Goal: Information Seeking & Learning: Learn about a topic

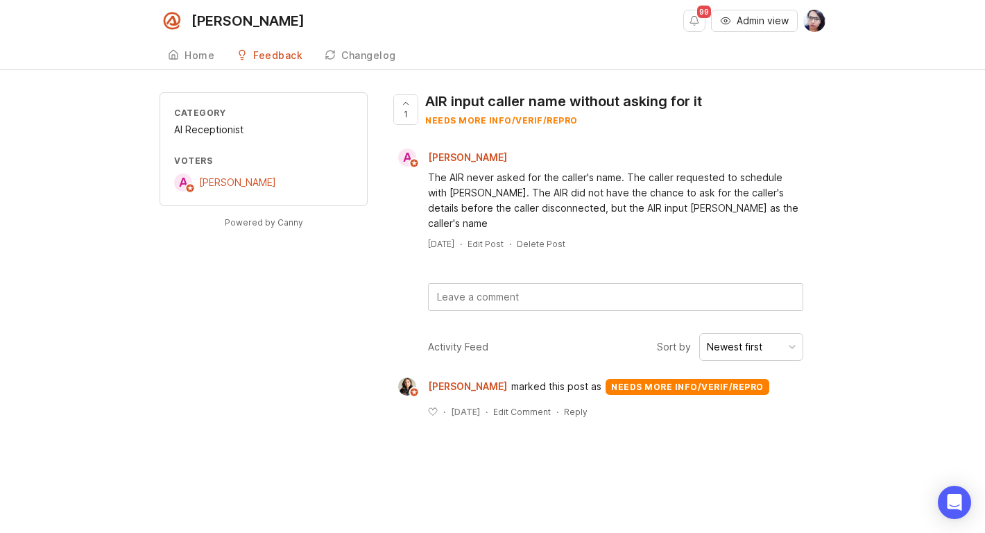
click at [205, 51] on div "Home" at bounding box center [200, 56] width 30 height 10
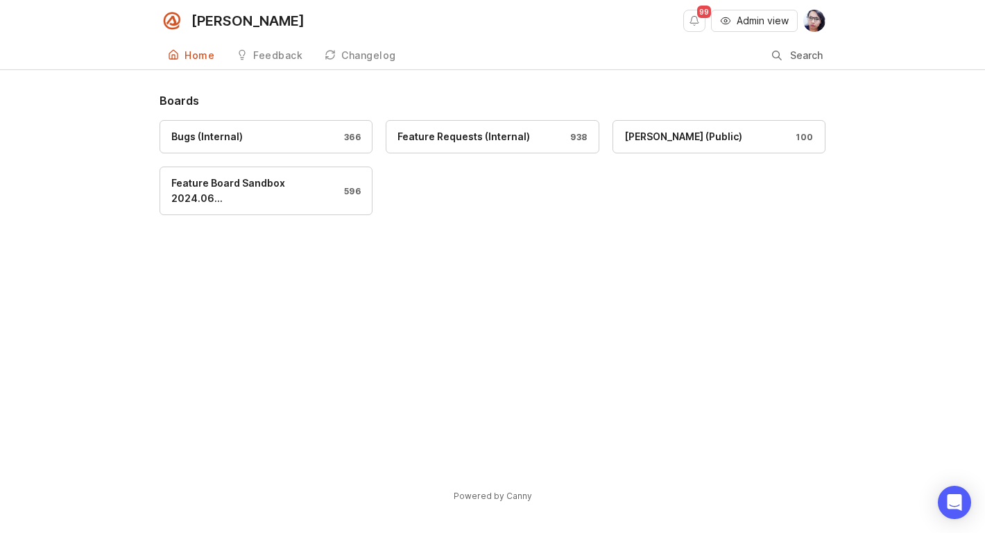
click at [253, 135] on div "Bugs (Internal) 366" at bounding box center [265, 136] width 189 height 15
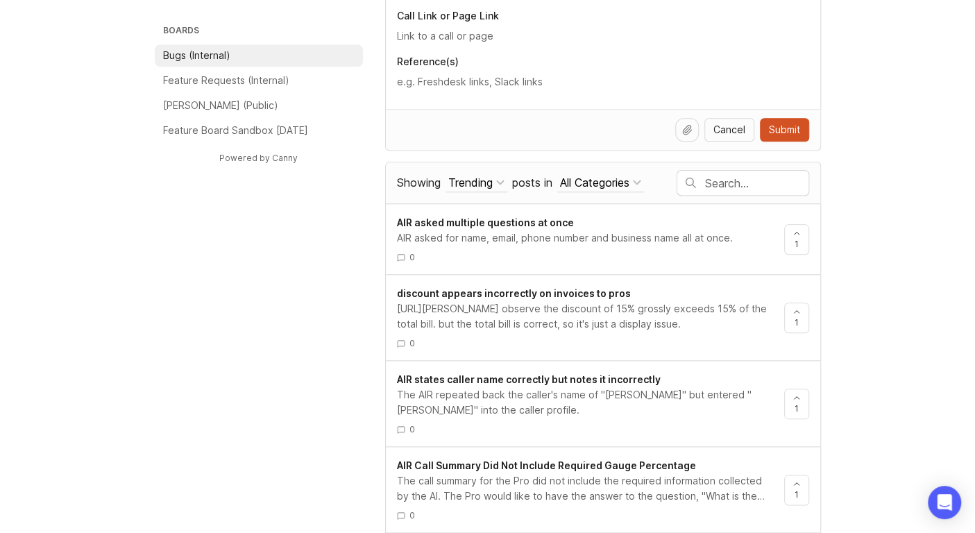
scroll to position [555, 0]
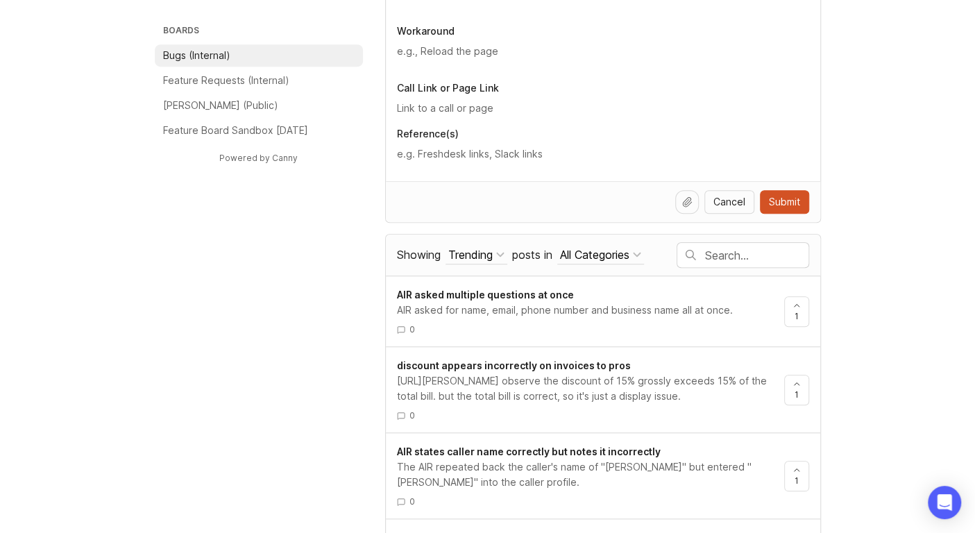
click at [707, 251] on input "text" at bounding box center [756, 255] width 103 height 15
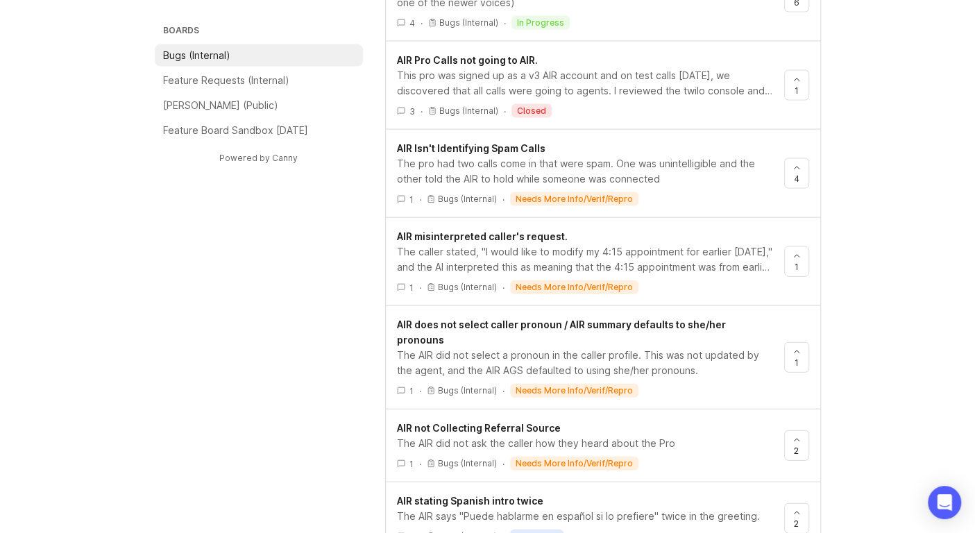
scroll to position [1596, 0]
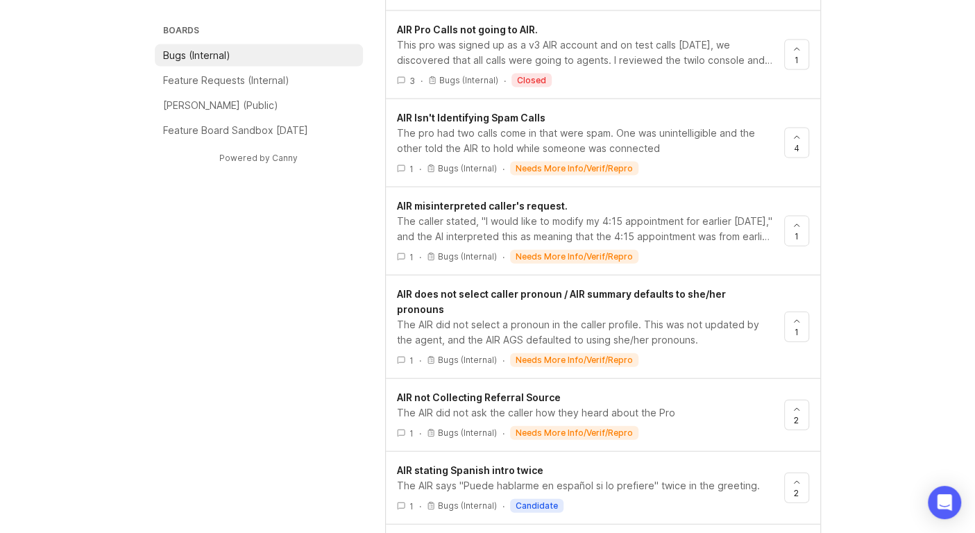
click at [486, 218] on div "The caller stated, "I would like to modify my 4:15 appointment for earlier toda…" at bounding box center [585, 229] width 376 height 31
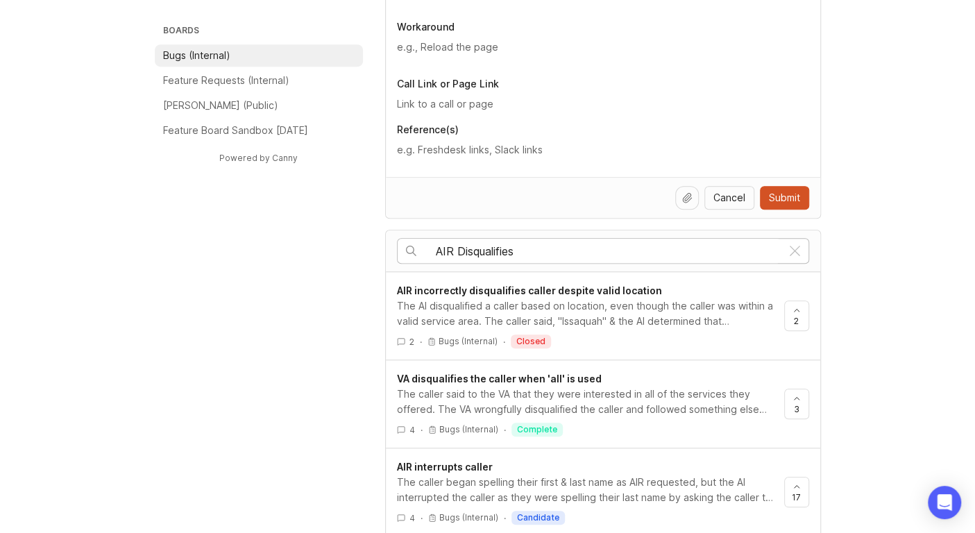
scroll to position [625, 0]
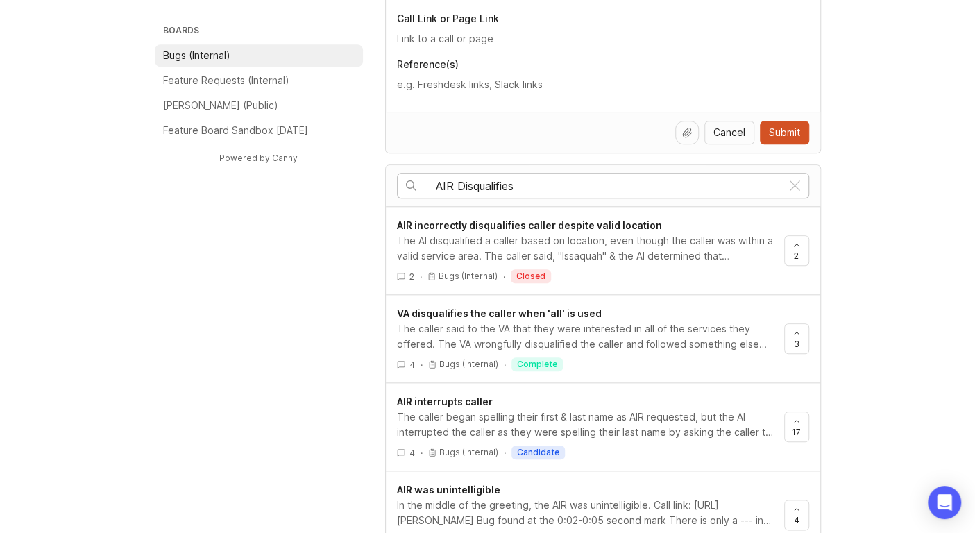
click at [533, 181] on input "AIR Disqualifies" at bounding box center [609, 185] width 346 height 15
click at [534, 226] on span "AIR incorrectly disqualifies caller despite valid location" at bounding box center [529, 225] width 265 height 12
click at [586, 334] on div "The caller said to the VA that they were interested in all of the services they…" at bounding box center [585, 336] width 376 height 31
click at [530, 180] on input "AIR Disqualifies" at bounding box center [609, 185] width 346 height 15
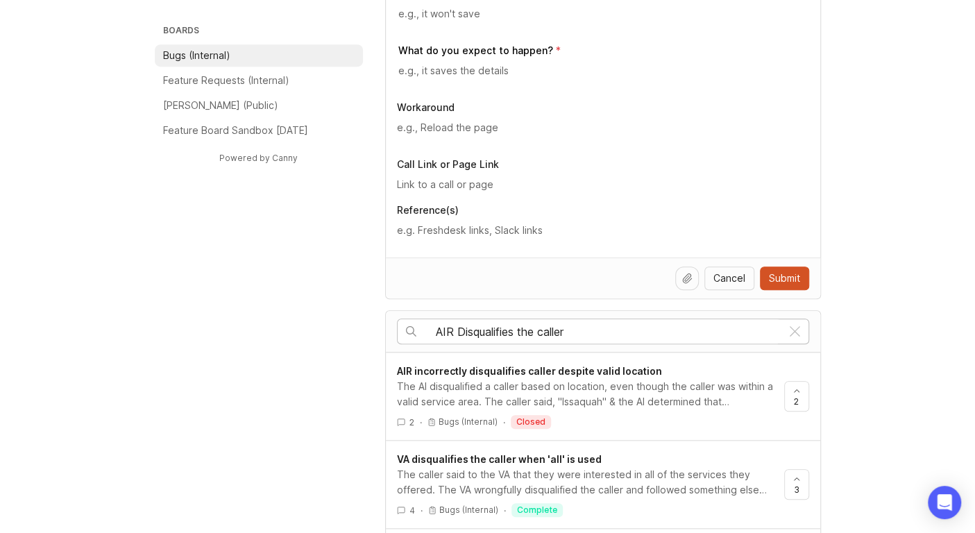
scroll to position [486, 0]
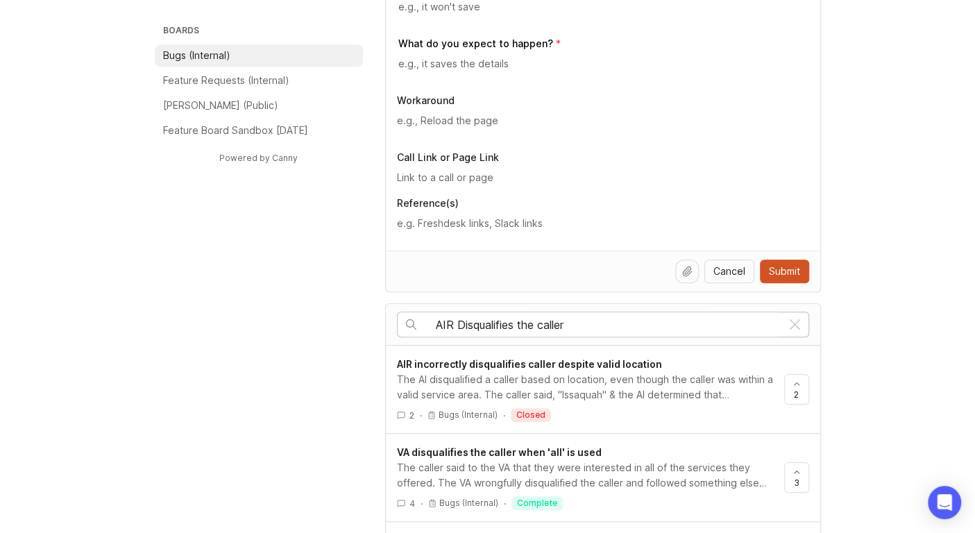
drag, startPoint x: 565, startPoint y: 318, endPoint x: 454, endPoint y: 312, distance: 111.2
click at [454, 312] on div "AIR Disqualifies the caller" at bounding box center [590, 324] width 384 height 24
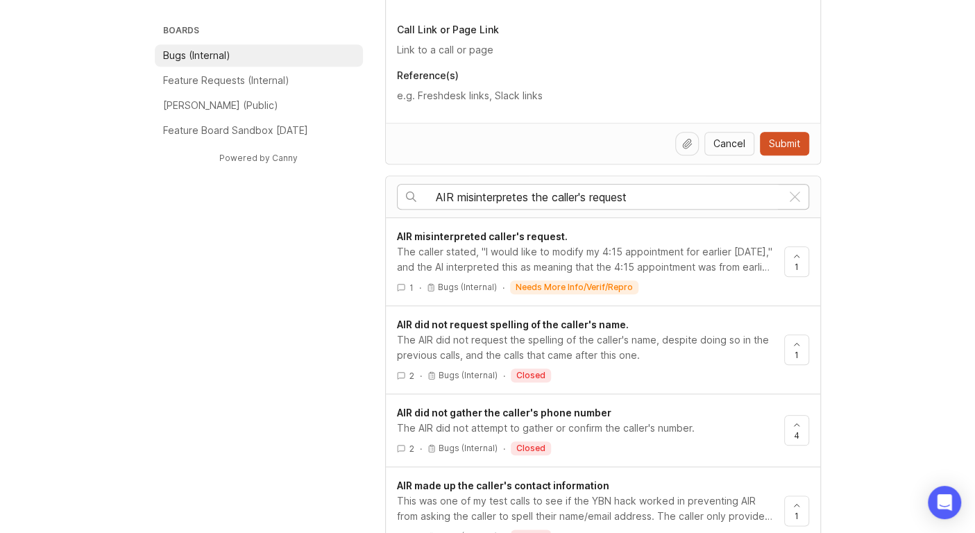
scroll to position [625, 0]
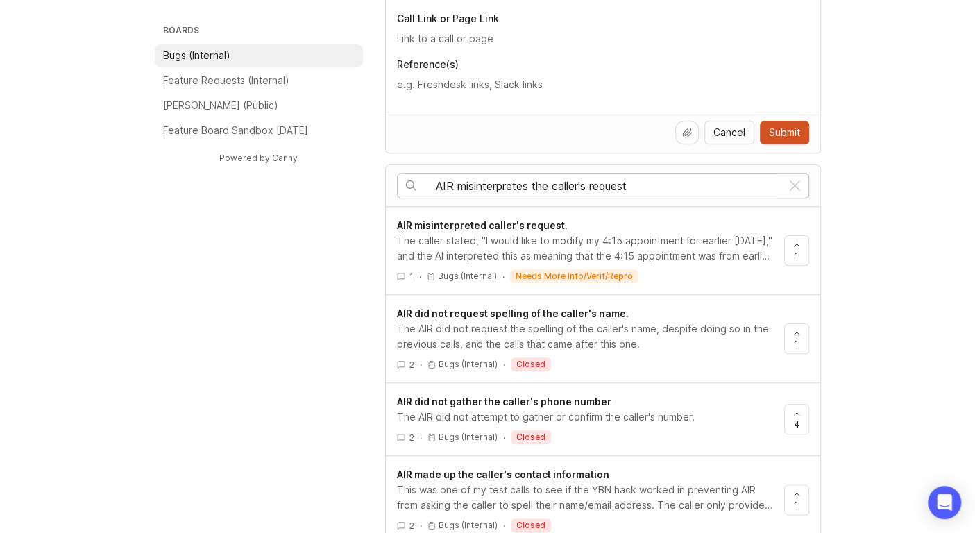
drag, startPoint x: 531, startPoint y: 184, endPoint x: 518, endPoint y: 183, distance: 12.6
click at [518, 183] on input "AIR misinterpretes the caller's request" at bounding box center [609, 185] width 346 height 15
click at [645, 181] on input "AIR misinterpreted the caller's request" at bounding box center [609, 185] width 346 height 15
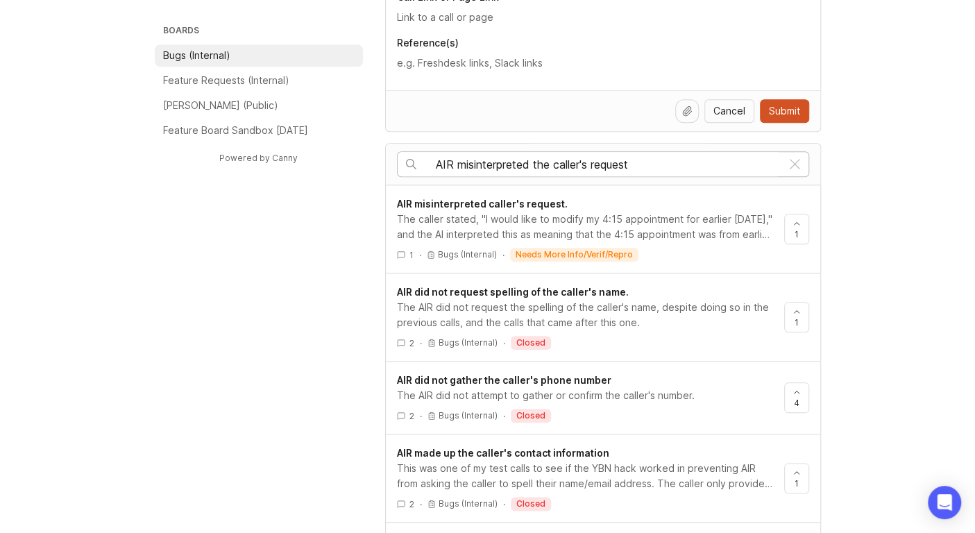
scroll to position [625, 0]
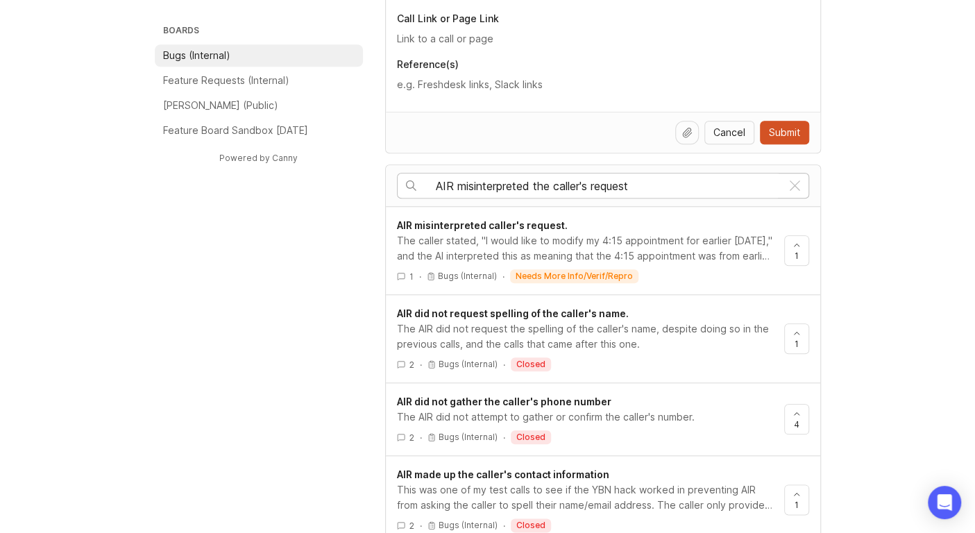
drag, startPoint x: 641, startPoint y: 179, endPoint x: 457, endPoint y: 193, distance: 184.4
click at [457, 193] on div "AIR misinterpreted the caller's request" at bounding box center [590, 185] width 384 height 24
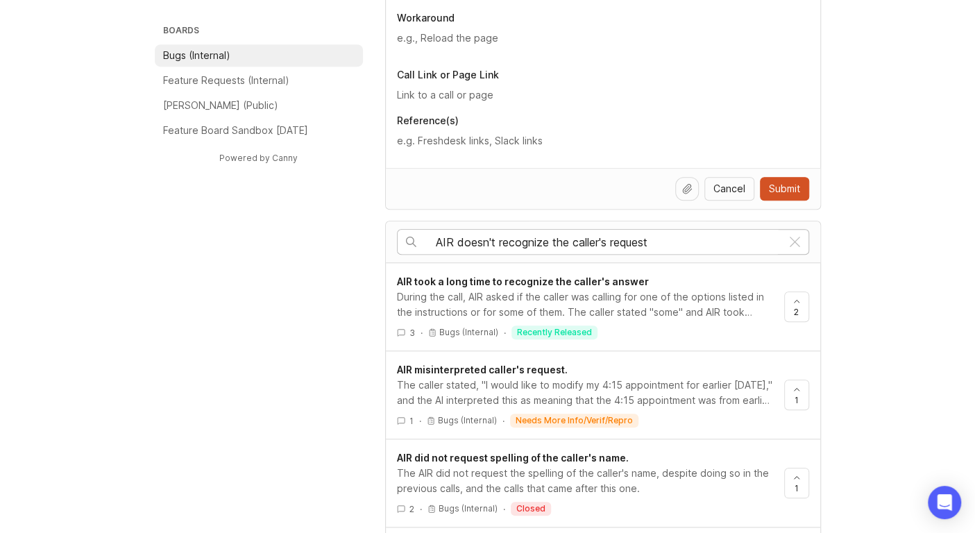
scroll to position [555, 0]
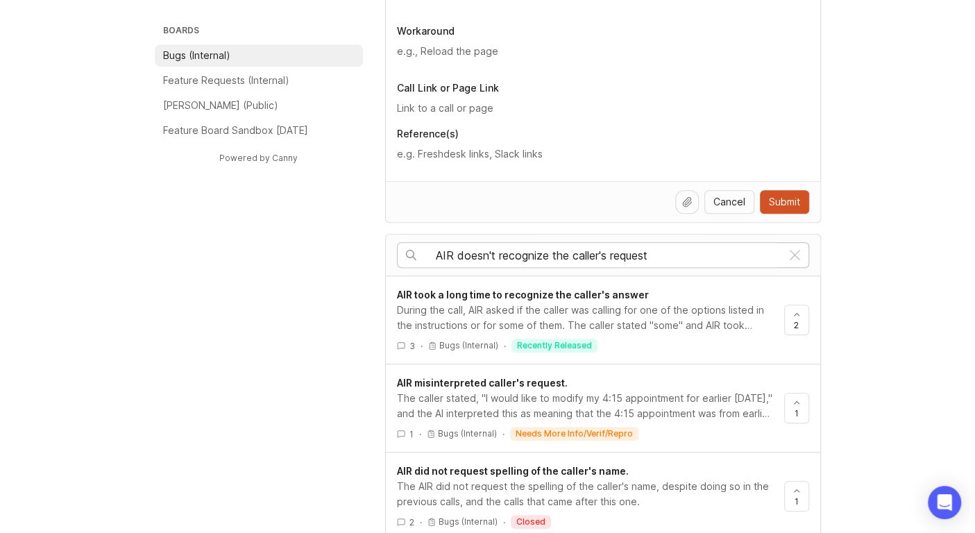
drag, startPoint x: 659, startPoint y: 250, endPoint x: 458, endPoint y: 242, distance: 201.4
click at [458, 243] on div "AIR doesn't recognize the caller's request" at bounding box center [590, 255] width 384 height 24
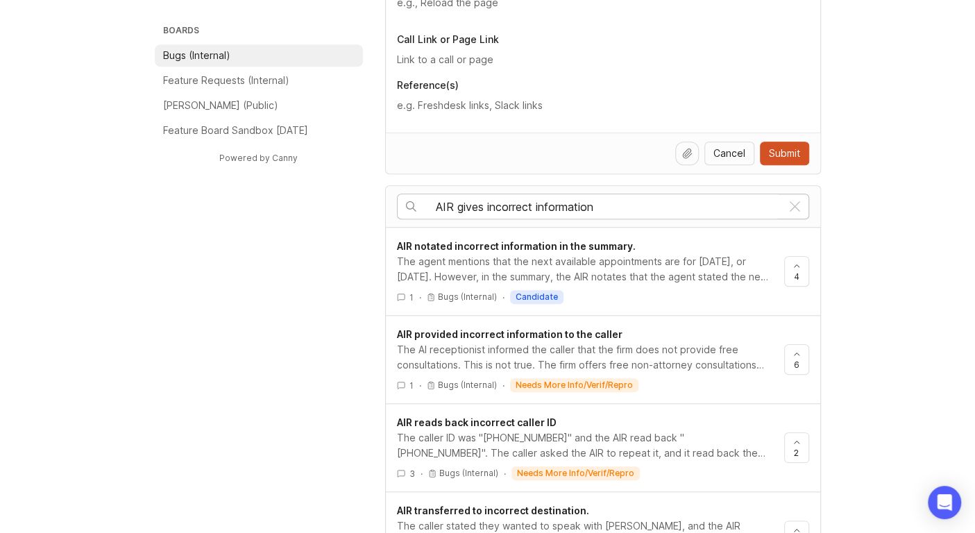
scroll to position [694, 0]
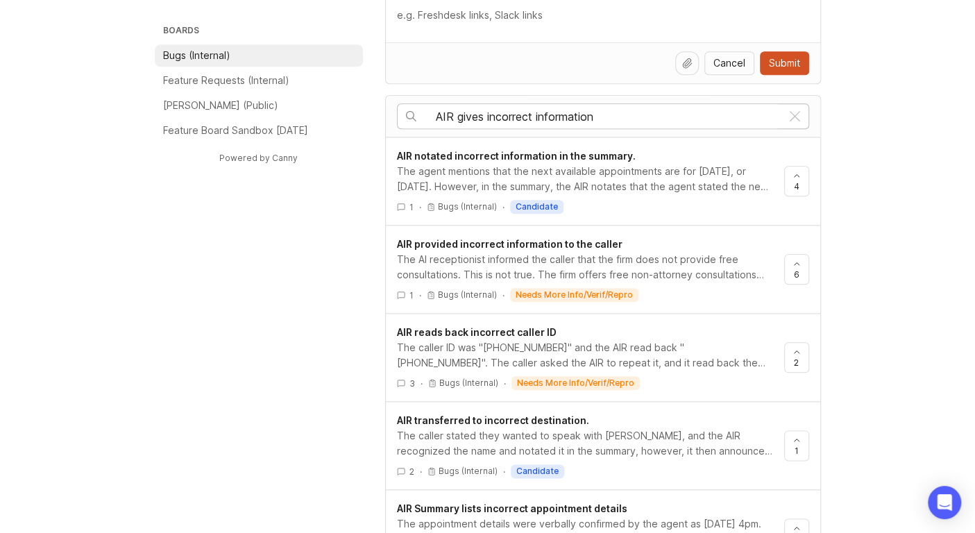
click at [540, 252] on div "The AI receptionist informed the caller that the firm does not provide free con…" at bounding box center [585, 267] width 376 height 31
drag, startPoint x: 611, startPoint y: 116, endPoint x: 457, endPoint y: 116, distance: 154.7
click at [457, 116] on input "AIR gives incorrect information" at bounding box center [609, 116] width 346 height 15
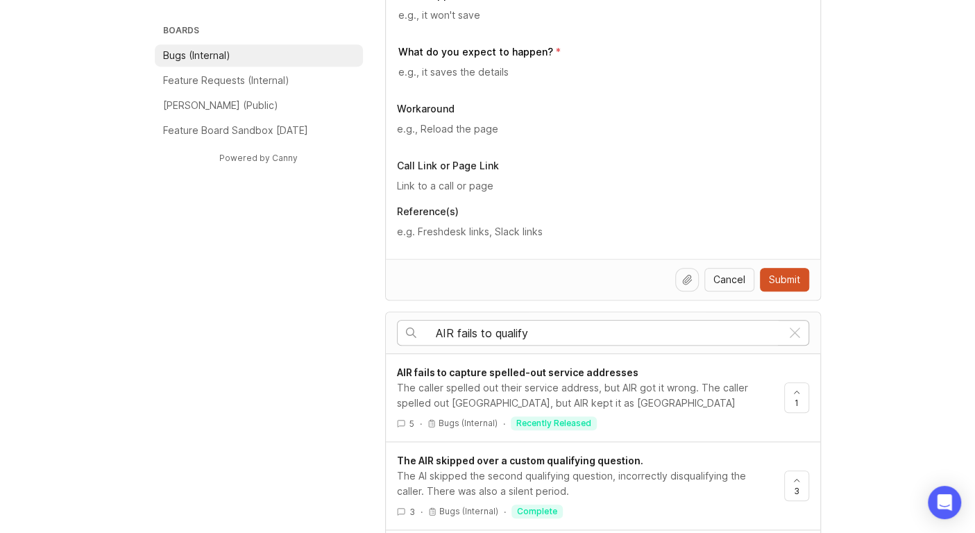
scroll to position [483, 0]
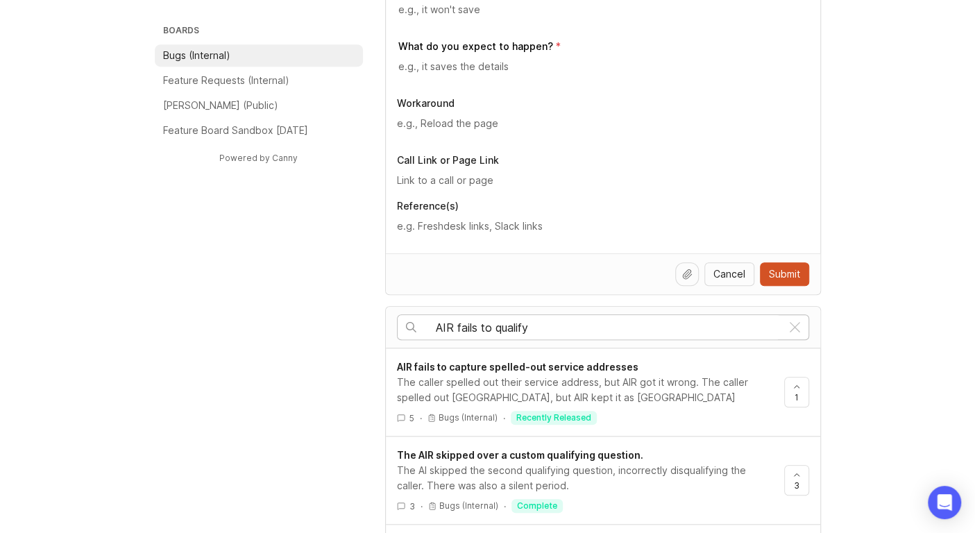
drag, startPoint x: 493, startPoint y: 325, endPoint x: 455, endPoint y: 321, distance: 37.6
click at [455, 321] on input "AIR fails to qualify" at bounding box center [609, 327] width 346 height 15
type input "AIR doesn't qualify"
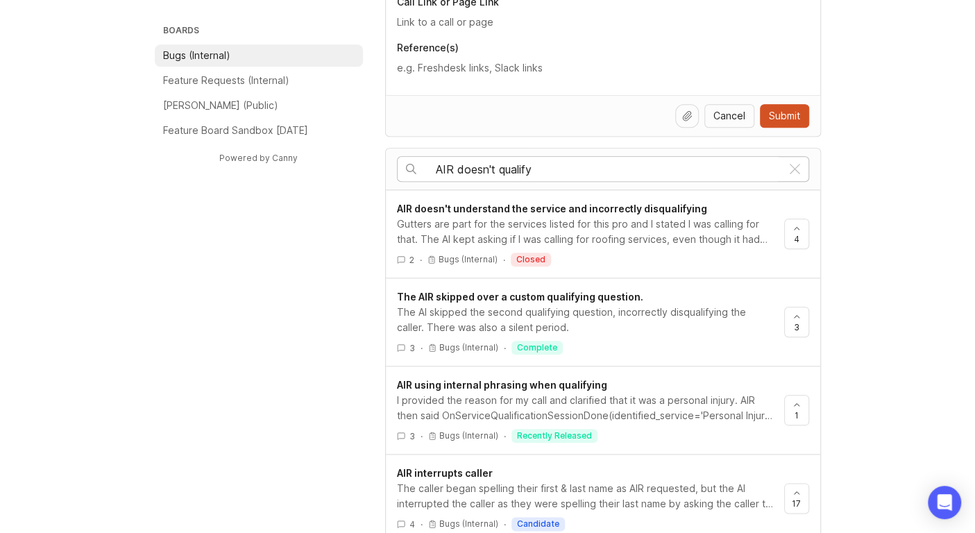
scroll to position [691, 0]
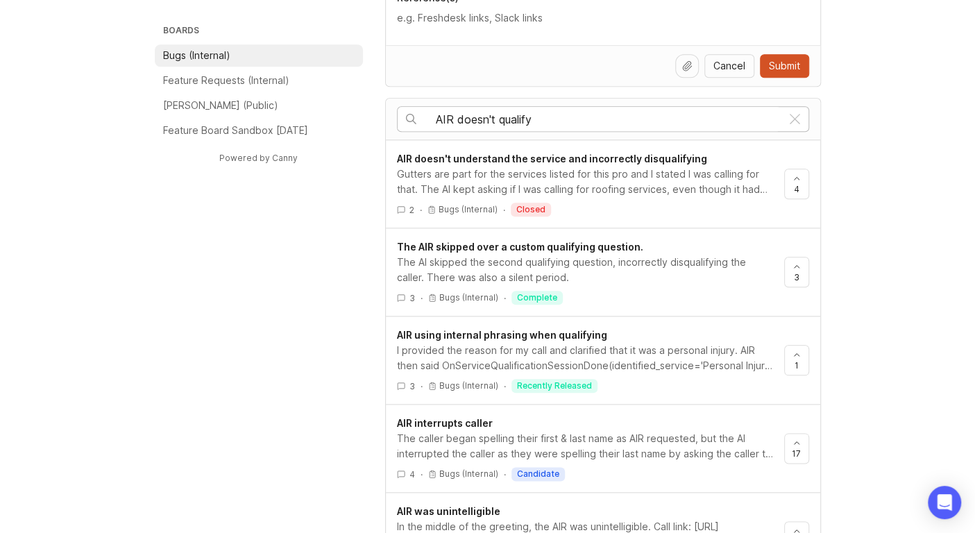
click at [569, 174] on div "Gutters are part for the services listed for this pro and I stated I was callin…" at bounding box center [585, 182] width 376 height 31
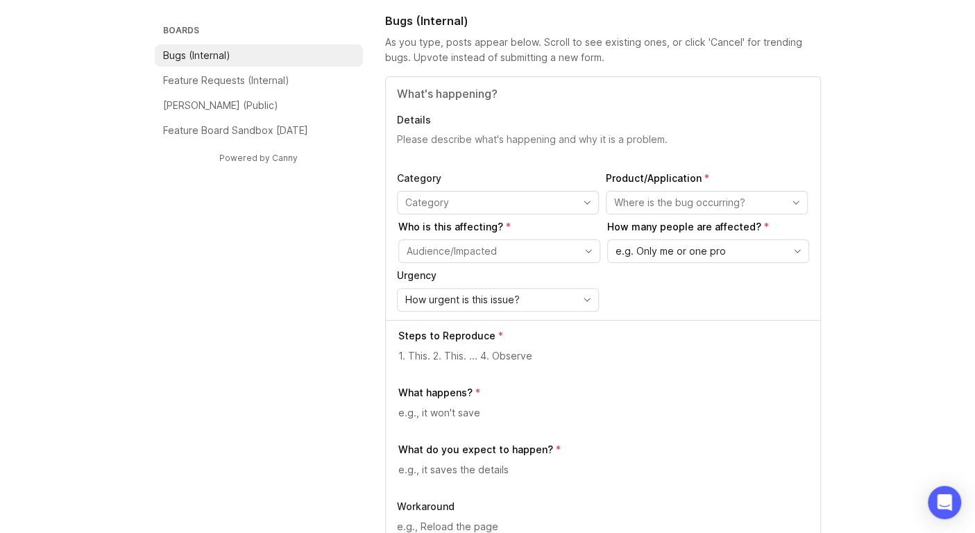
scroll to position [67, 0]
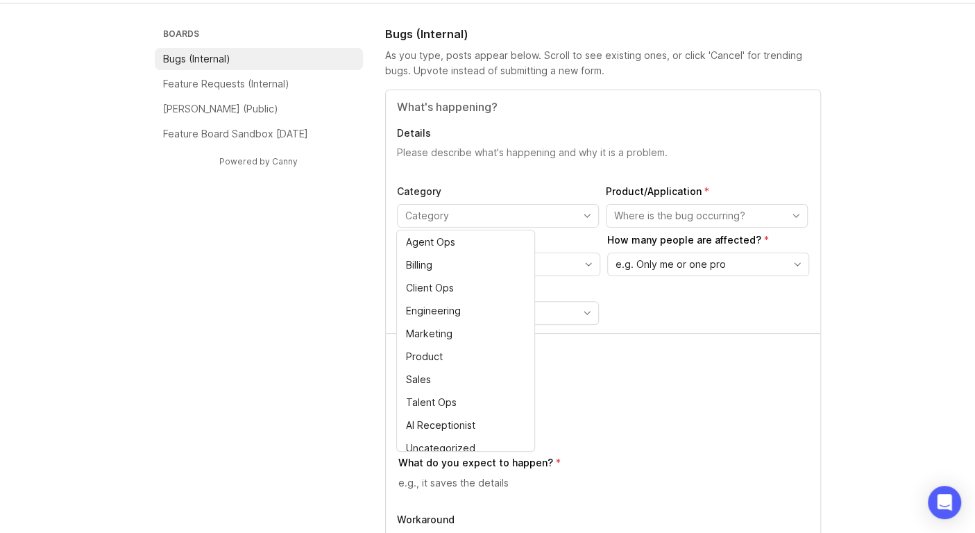
click at [536, 220] on input "toggle menu" at bounding box center [489, 215] width 169 height 15
click at [636, 371] on textarea at bounding box center [603, 369] width 411 height 15
click at [523, 219] on input "toggle menu" at bounding box center [489, 215] width 169 height 15
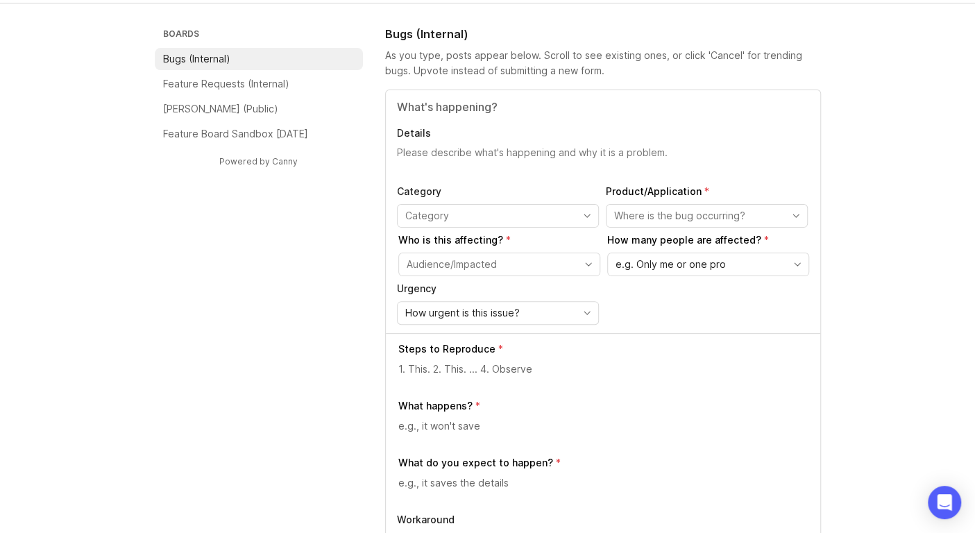
click at [757, 362] on textarea at bounding box center [603, 369] width 411 height 15
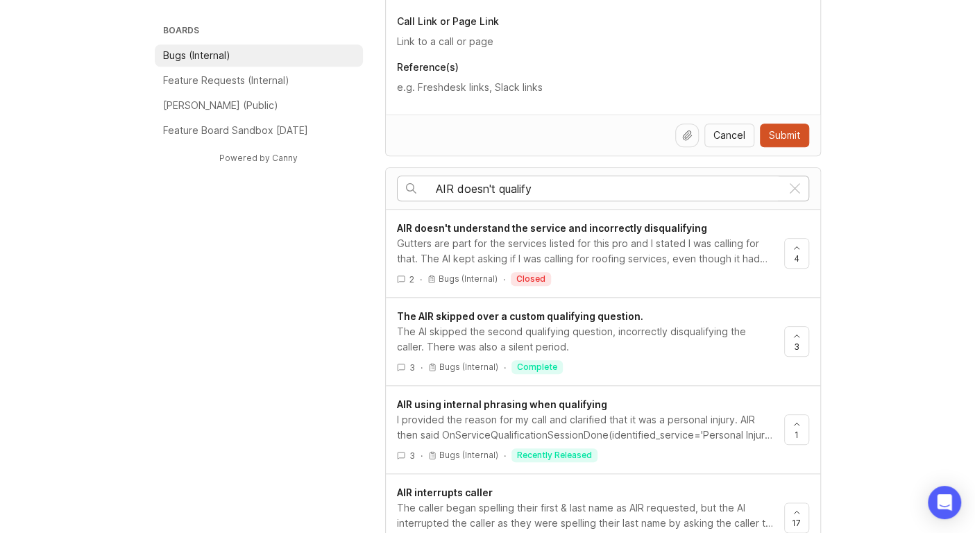
scroll to position [691, 0]
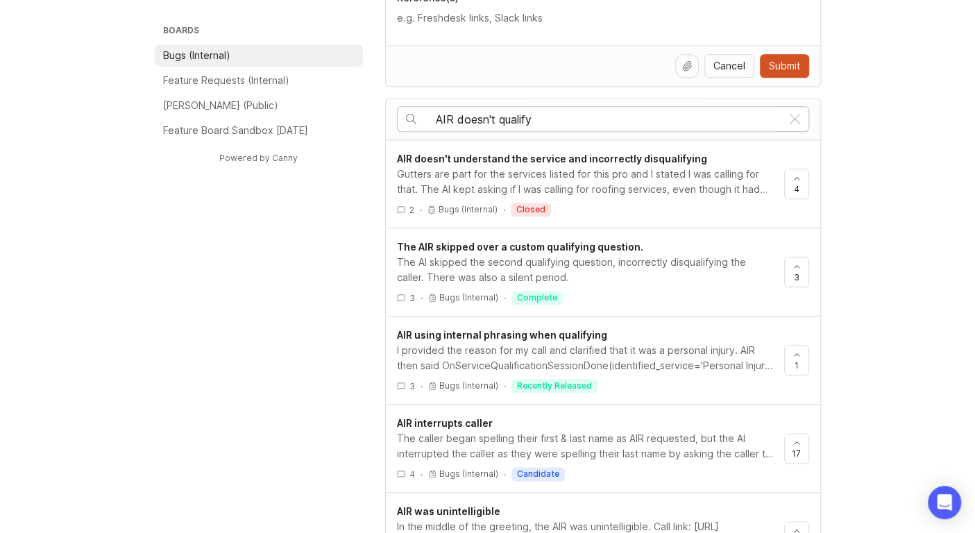
click at [911, 198] on div "Boards Bugs (Internal) Feature Requests (Internal) Smith.ai (Public) Feature Bo…" at bounding box center [487, 224] width 975 height 1646
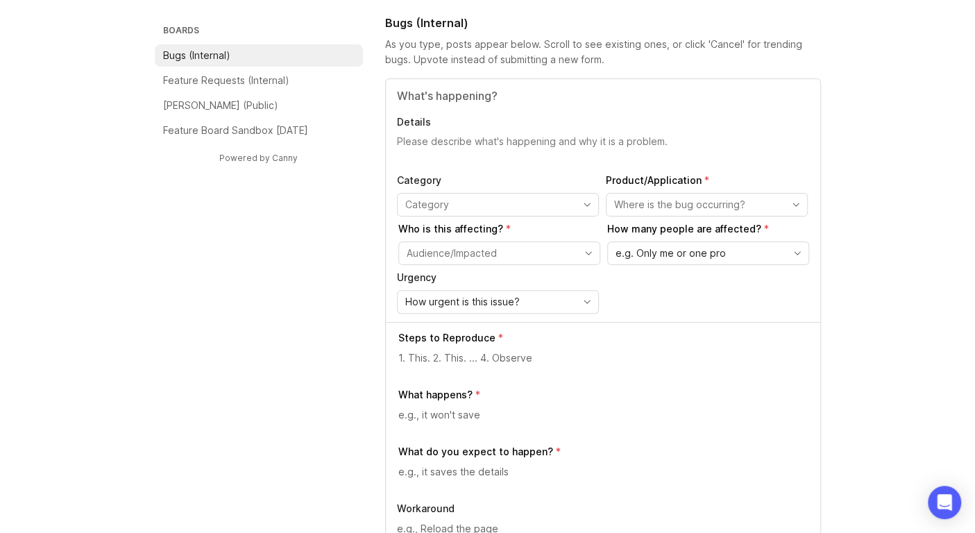
scroll to position [0, 0]
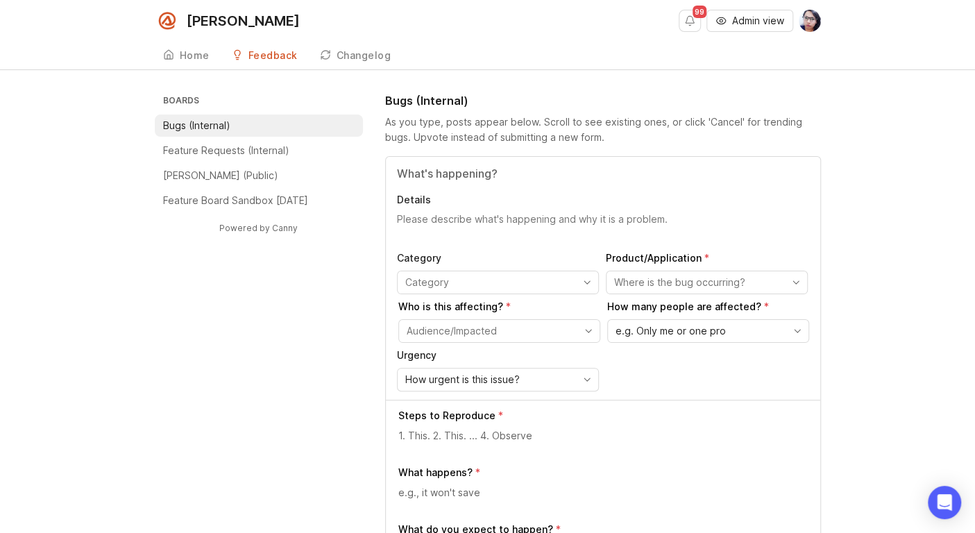
click at [366, 58] on div "Changelog" at bounding box center [364, 56] width 55 height 10
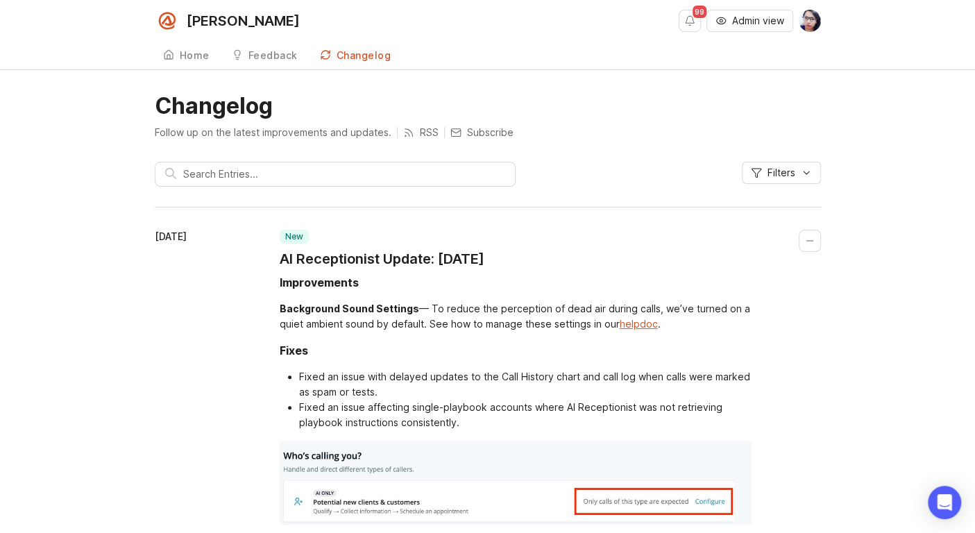
click at [192, 60] on div "Home" at bounding box center [195, 56] width 30 height 10
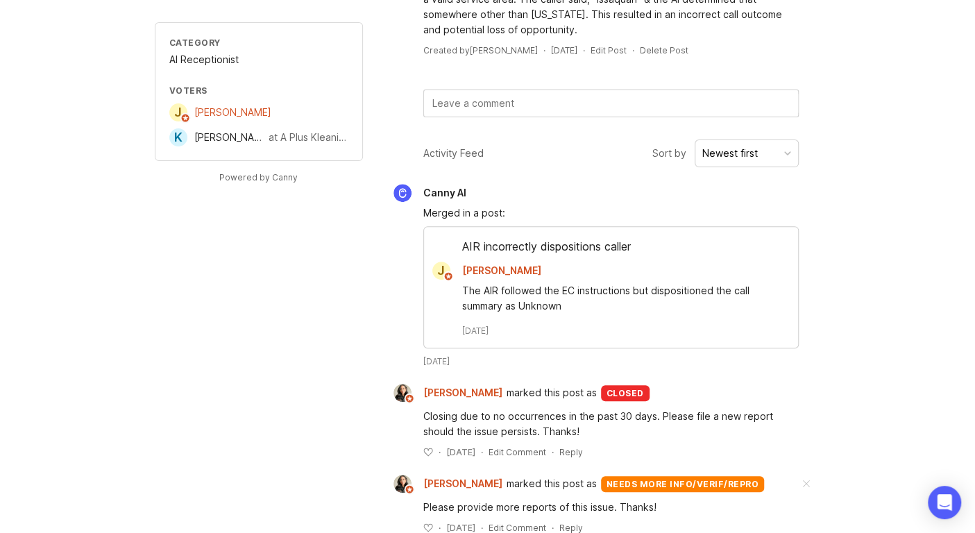
scroll to position [222, 0]
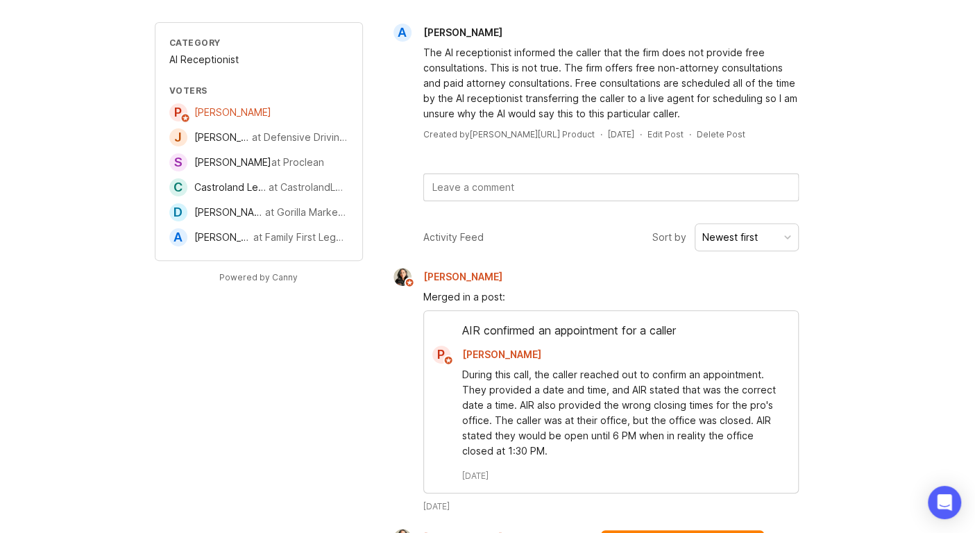
scroll to position [207, 0]
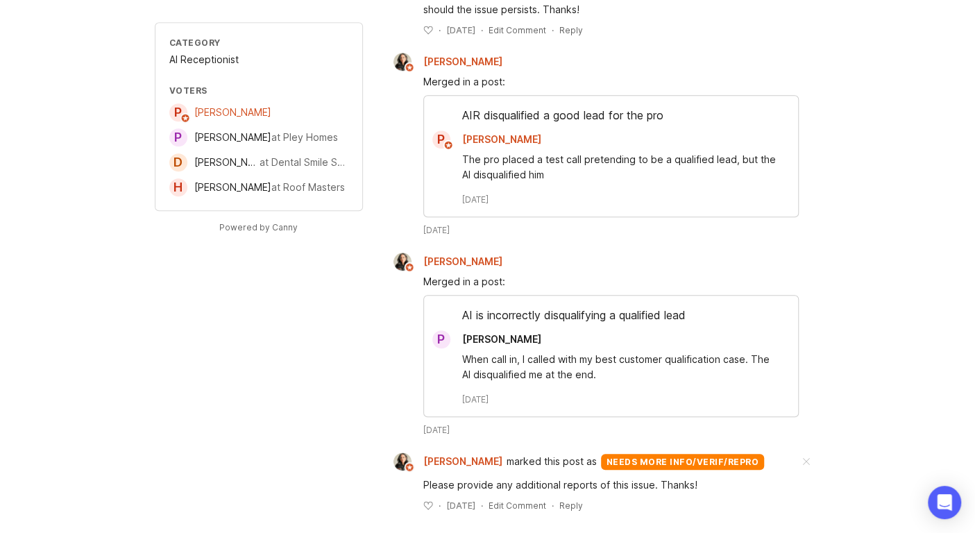
scroll to position [548, 0]
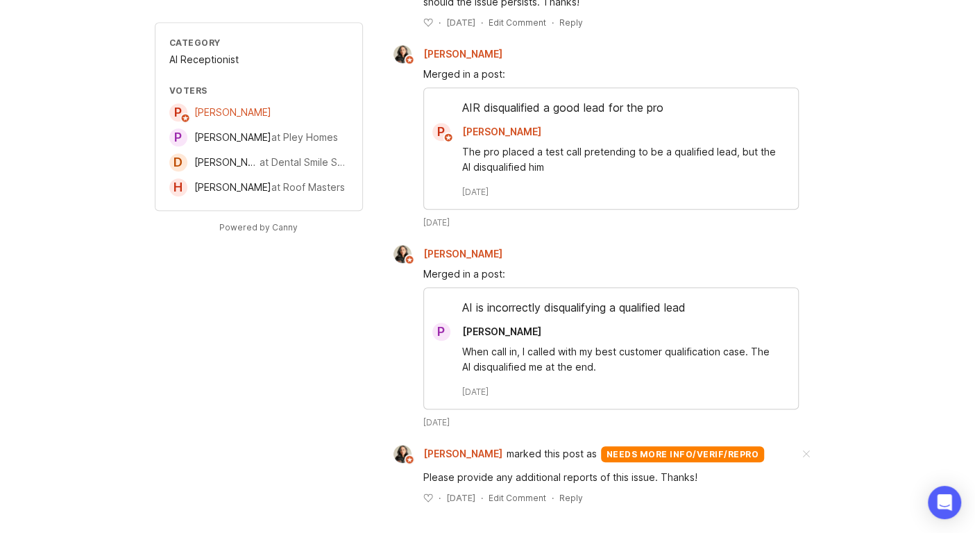
click at [588, 307] on div "AI is incorrectly disqualifying a qualified lead" at bounding box center [611, 311] width 374 height 24
click at [591, 348] on div "When call in, I called with my best customer qualification case. The AI disqual…" at bounding box center [619, 359] width 314 height 31
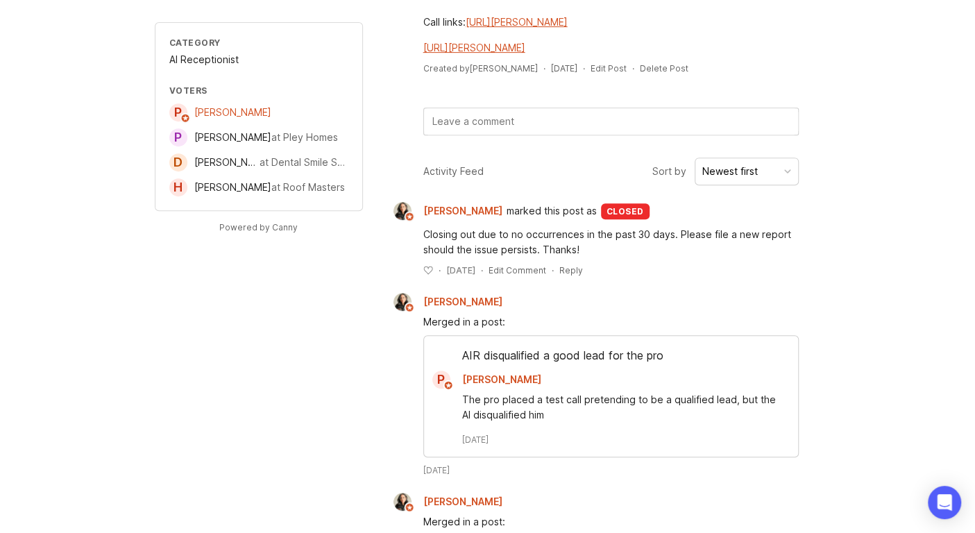
scroll to position [347, 0]
